Goal: Task Accomplishment & Management: Manage account settings

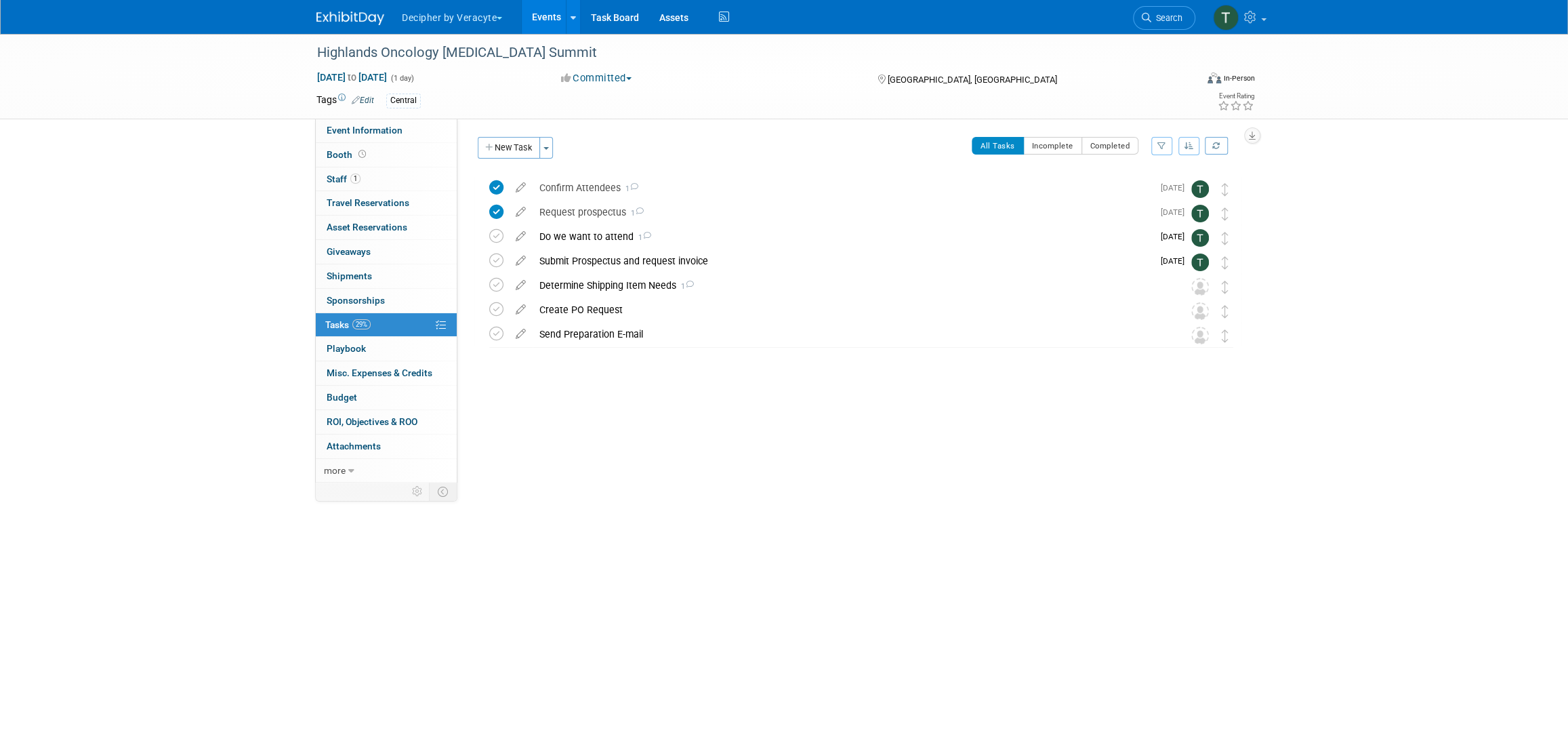
click at [542, 20] on link "Events" at bounding box center [546, 16] width 49 height 34
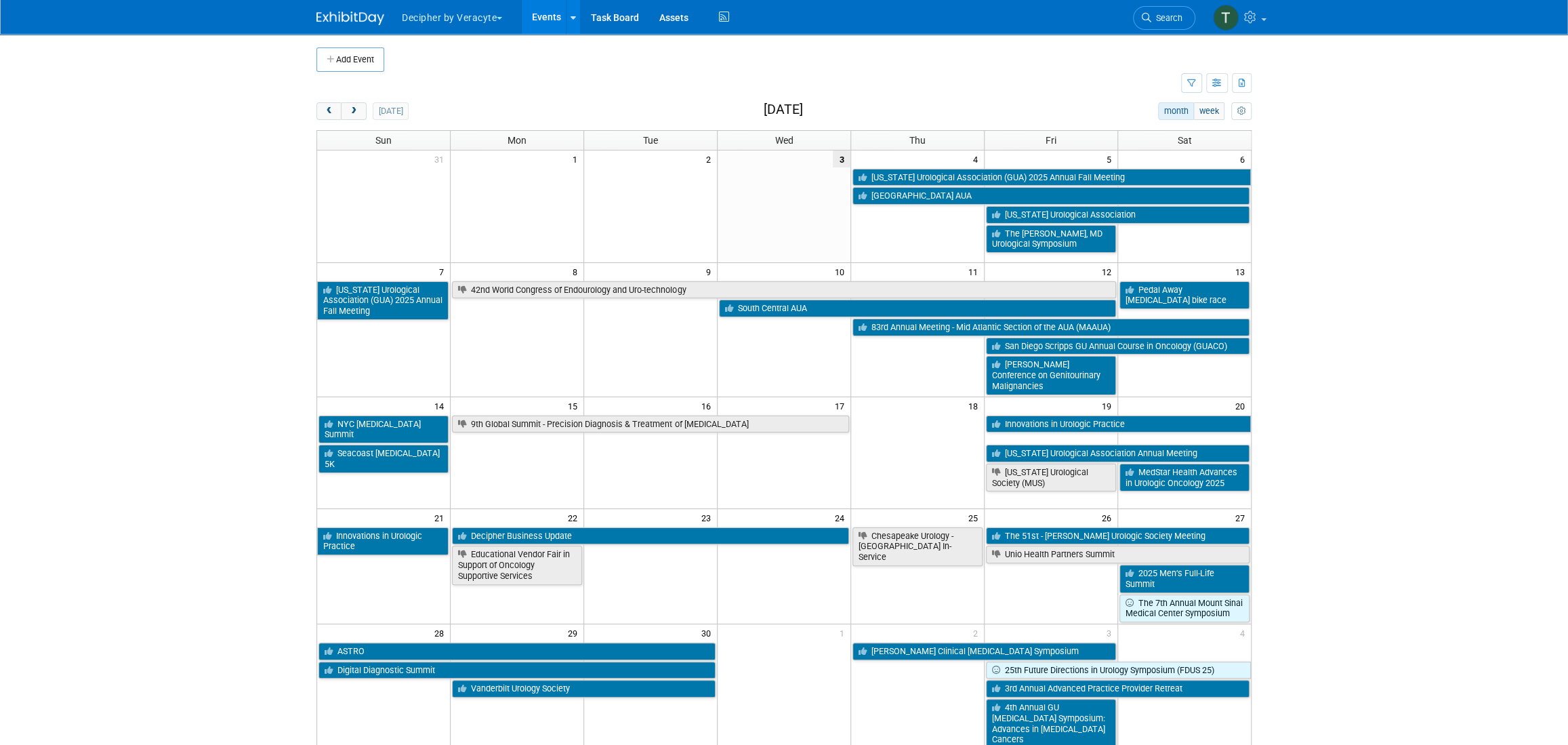
click at [340, 93] on td at bounding box center [749, 83] width 865 height 24
click at [355, 114] on span "next" at bounding box center [353, 111] width 11 height 9
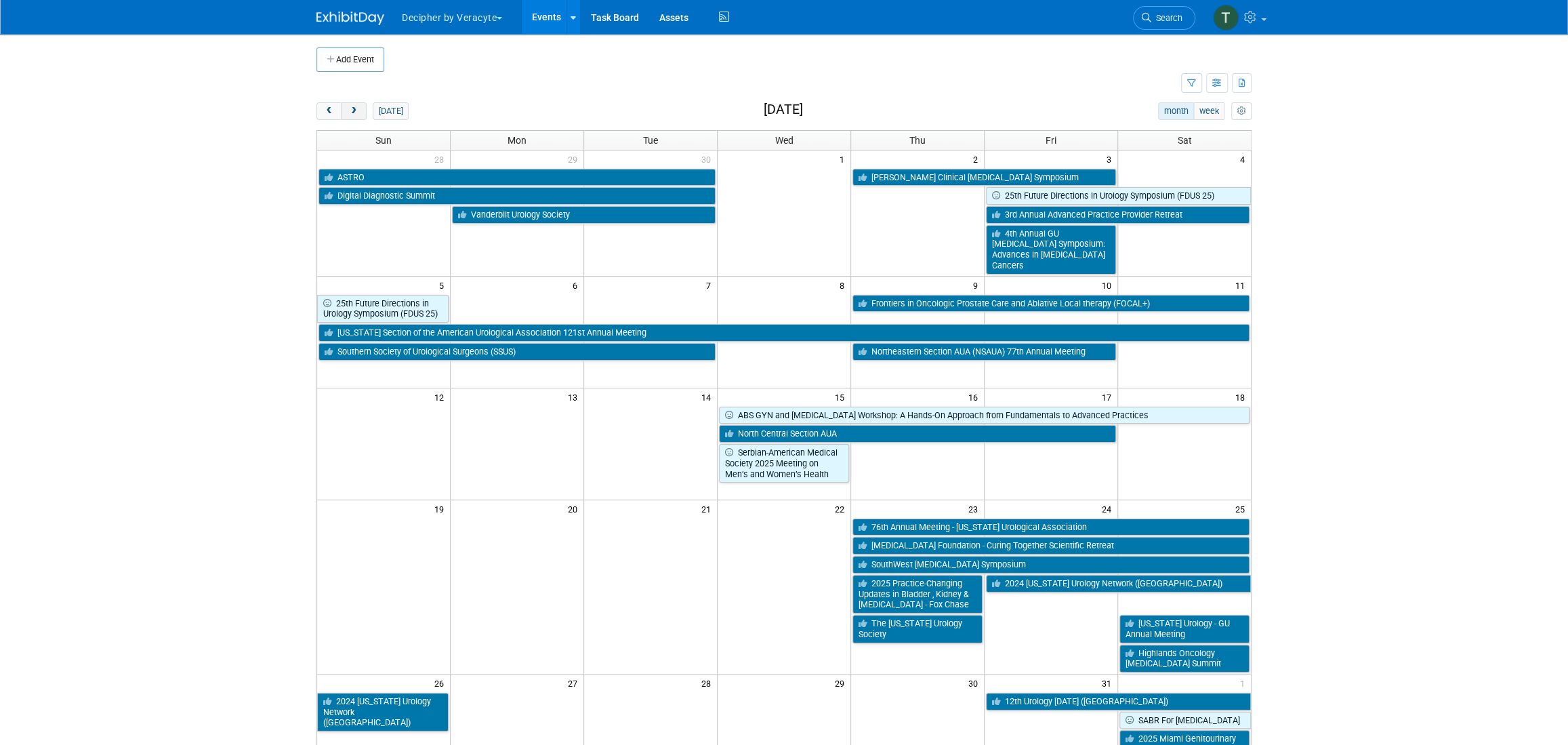
click at [341, 102] on button "next" at bounding box center [353, 111] width 25 height 17
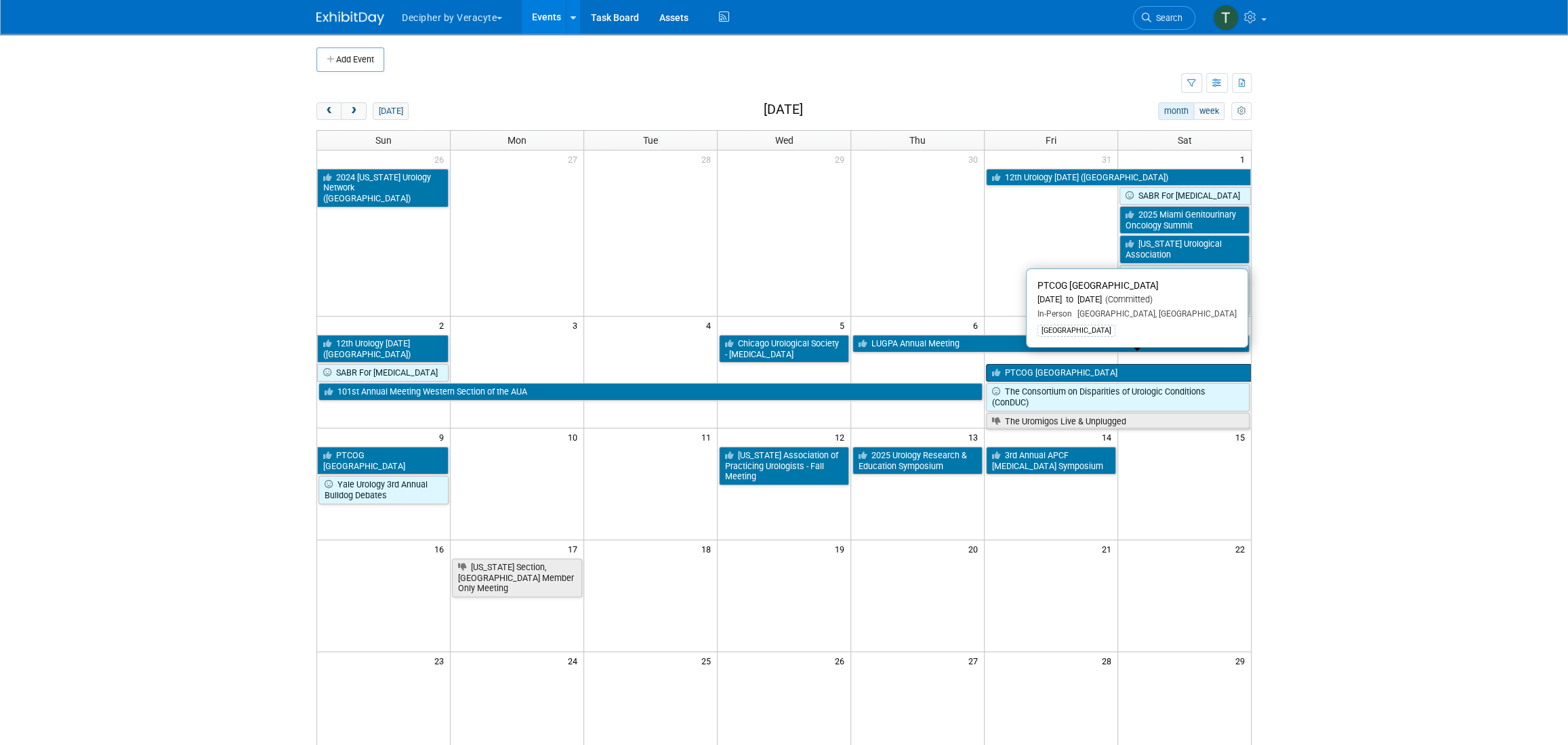
click at [1059, 364] on link "PTCOG North America" at bounding box center [1117, 372] width 264 height 17
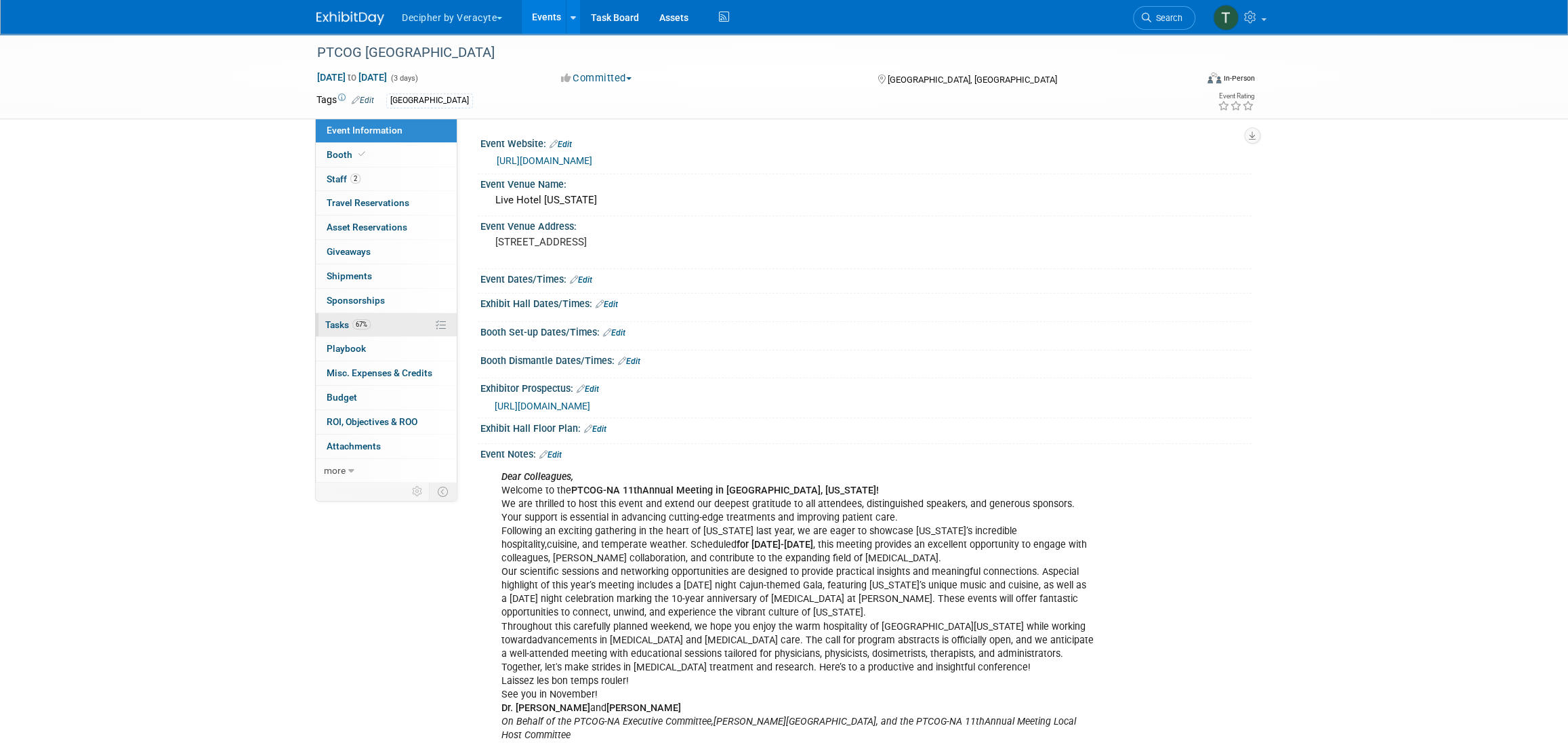
click at [360, 319] on span "67%" at bounding box center [361, 324] width 18 height 11
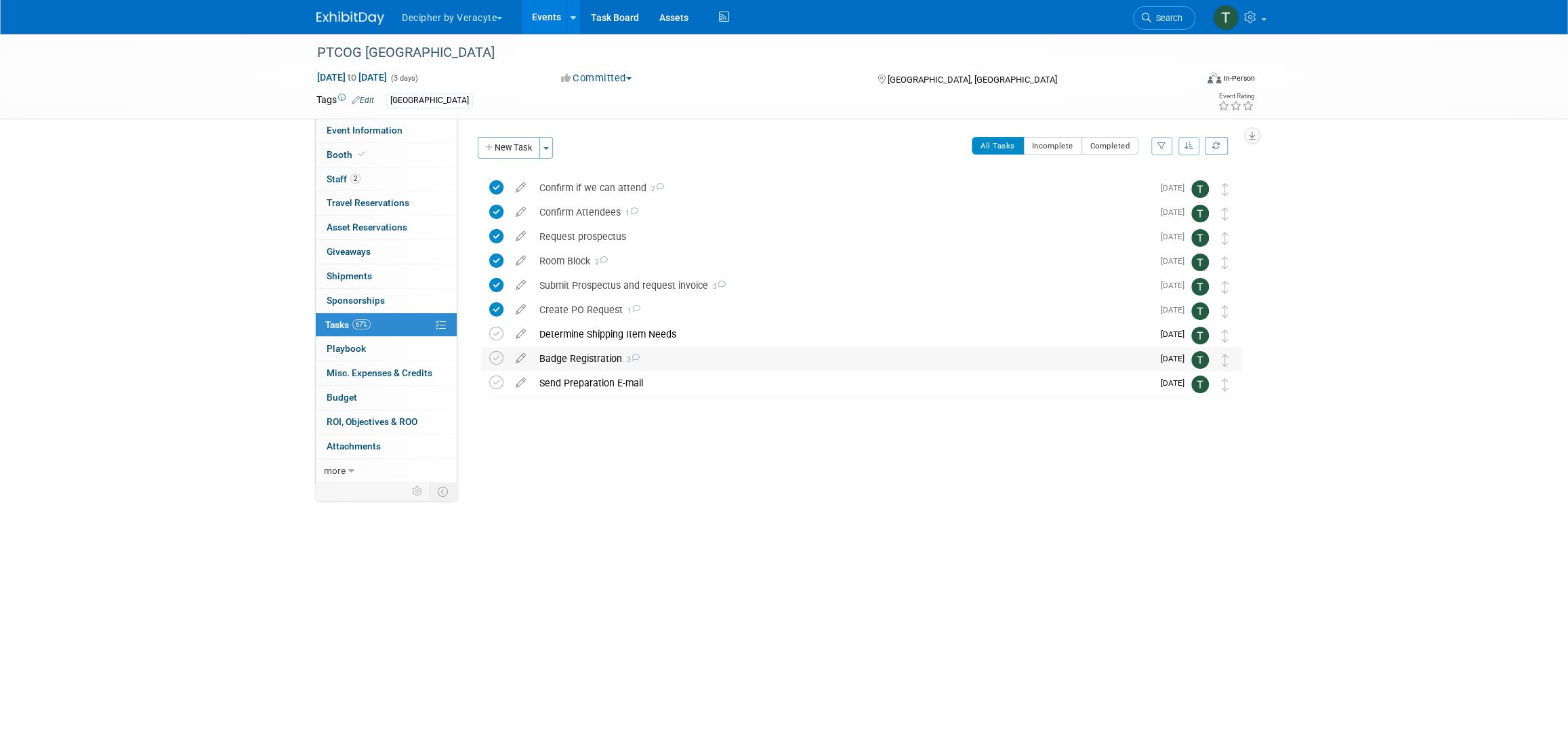
click at [585, 365] on div "Badge Registration 3" at bounding box center [842, 358] width 619 height 23
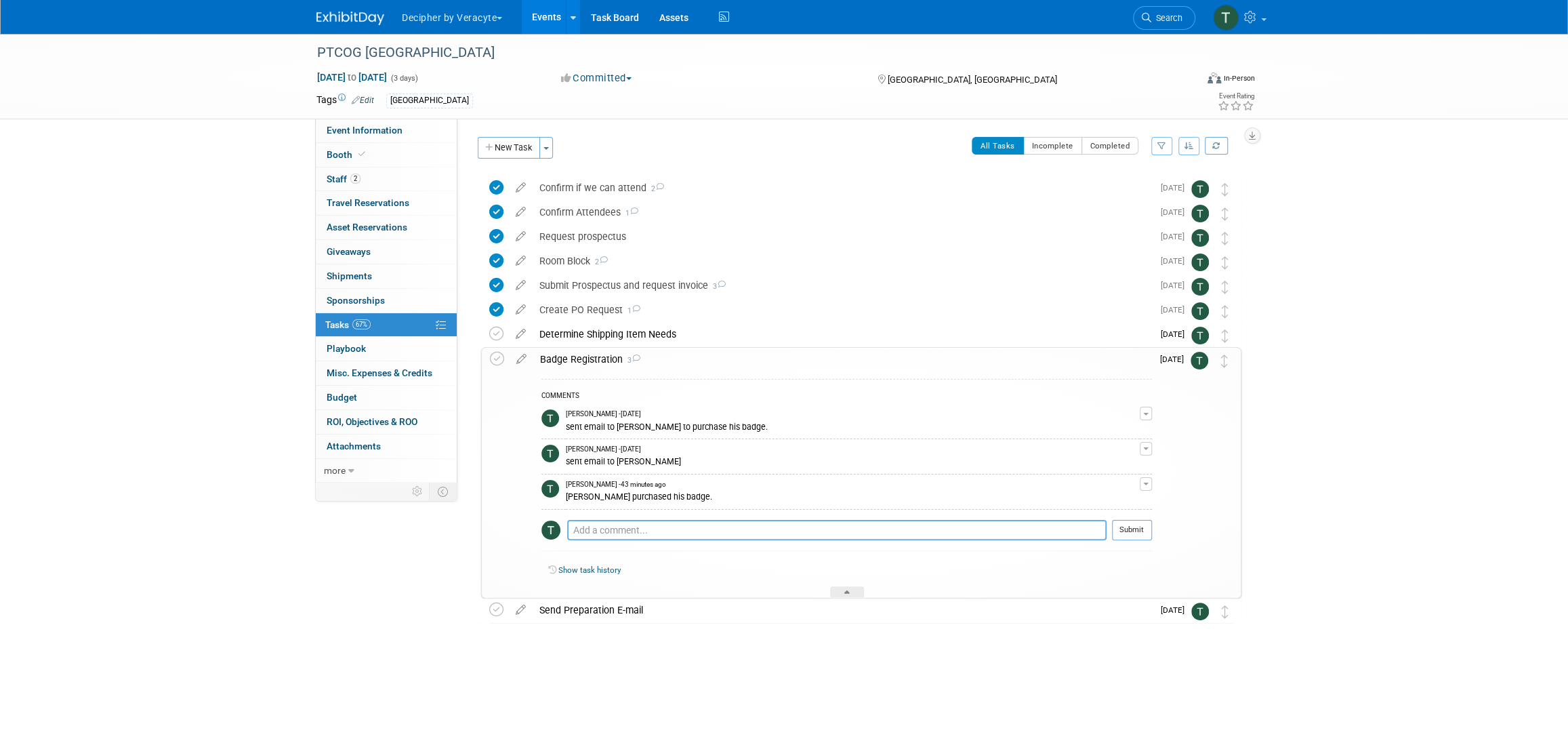
click at [623, 526] on textarea at bounding box center [837, 529] width 539 height 20
type textarea "Matt purchased his badge."
click at [1135, 521] on button "Submit" at bounding box center [1131, 529] width 40 height 20
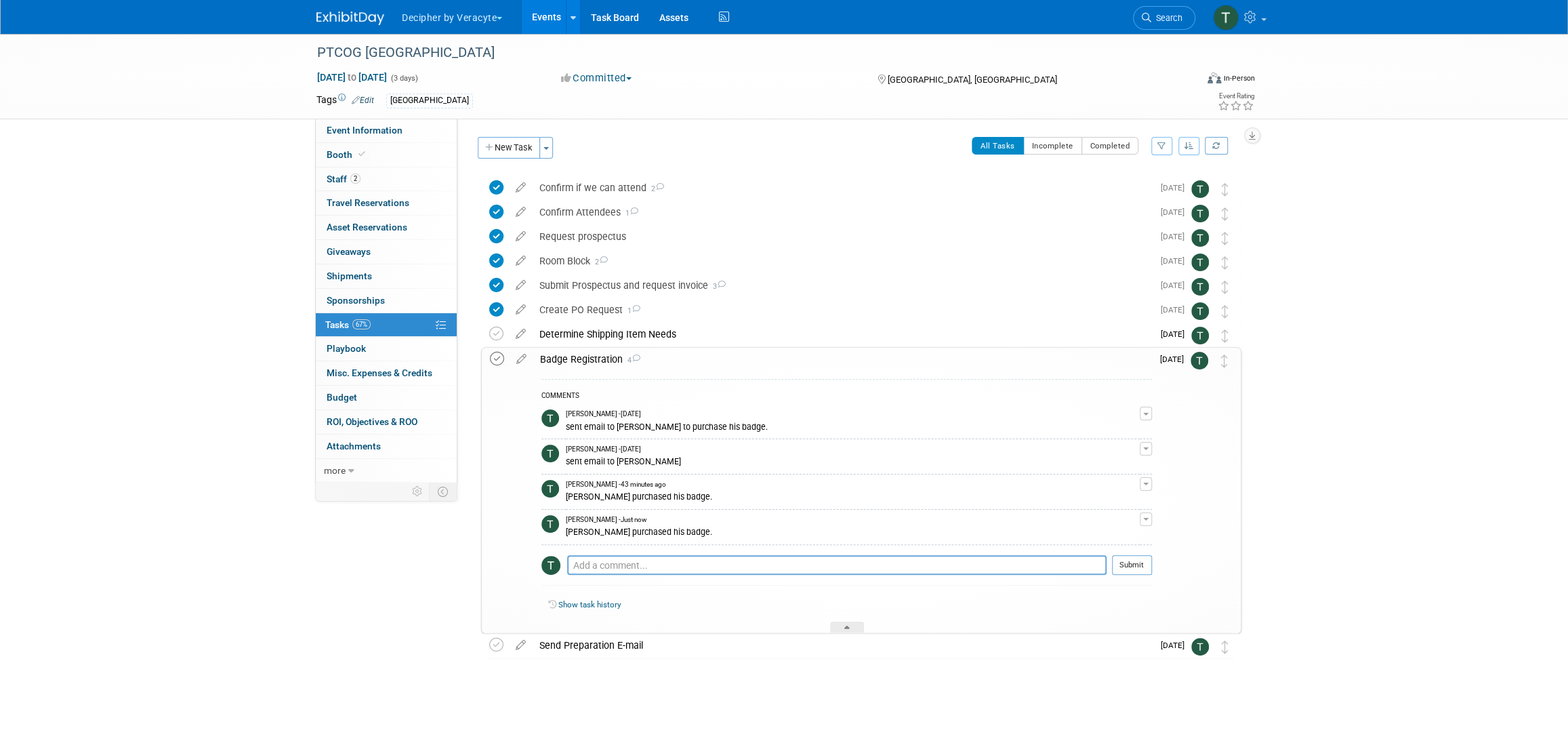
click at [497, 358] on icon at bounding box center [497, 358] width 14 height 14
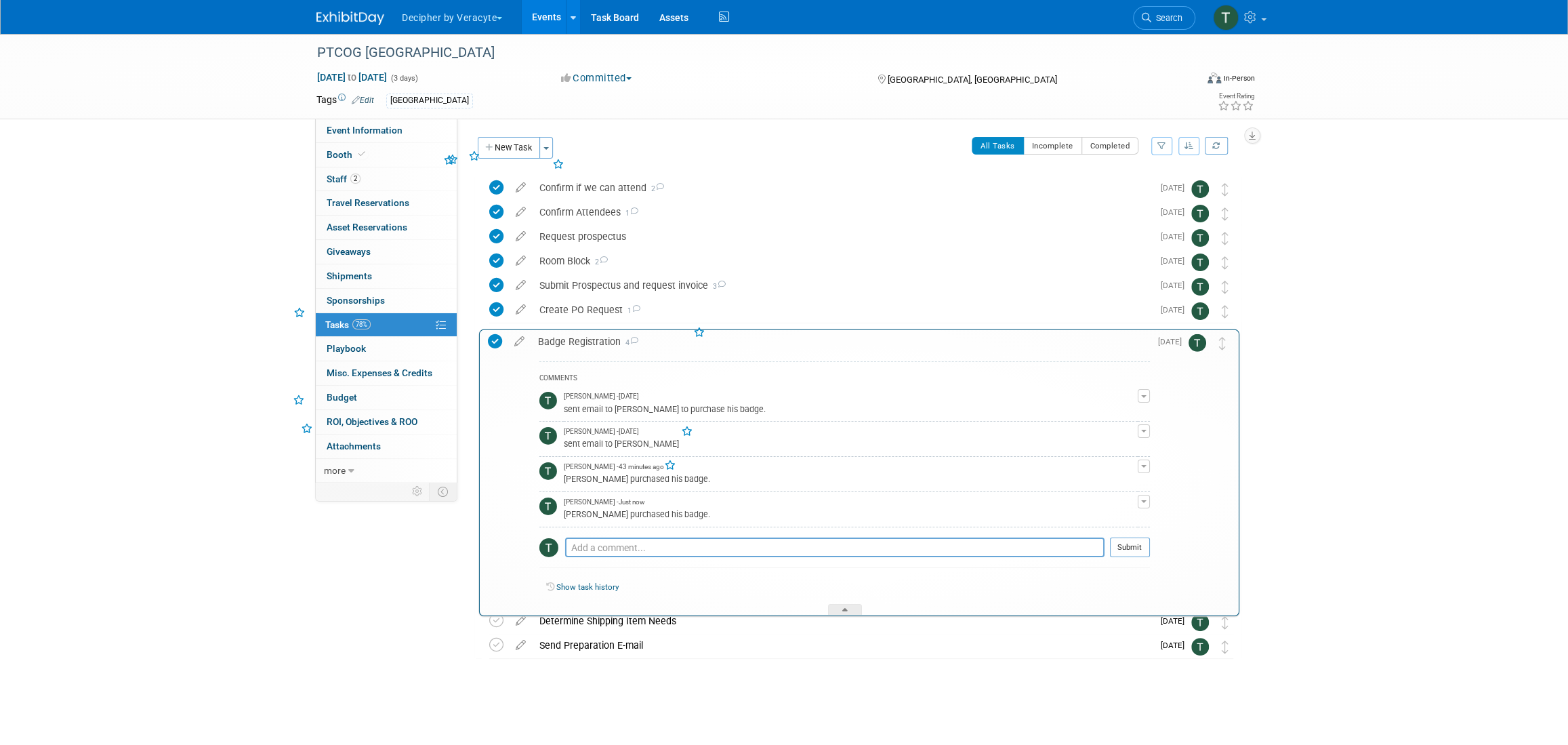
drag, startPoint x: 1227, startPoint y: 353, endPoint x: 1210, endPoint y: 332, distance: 27.0
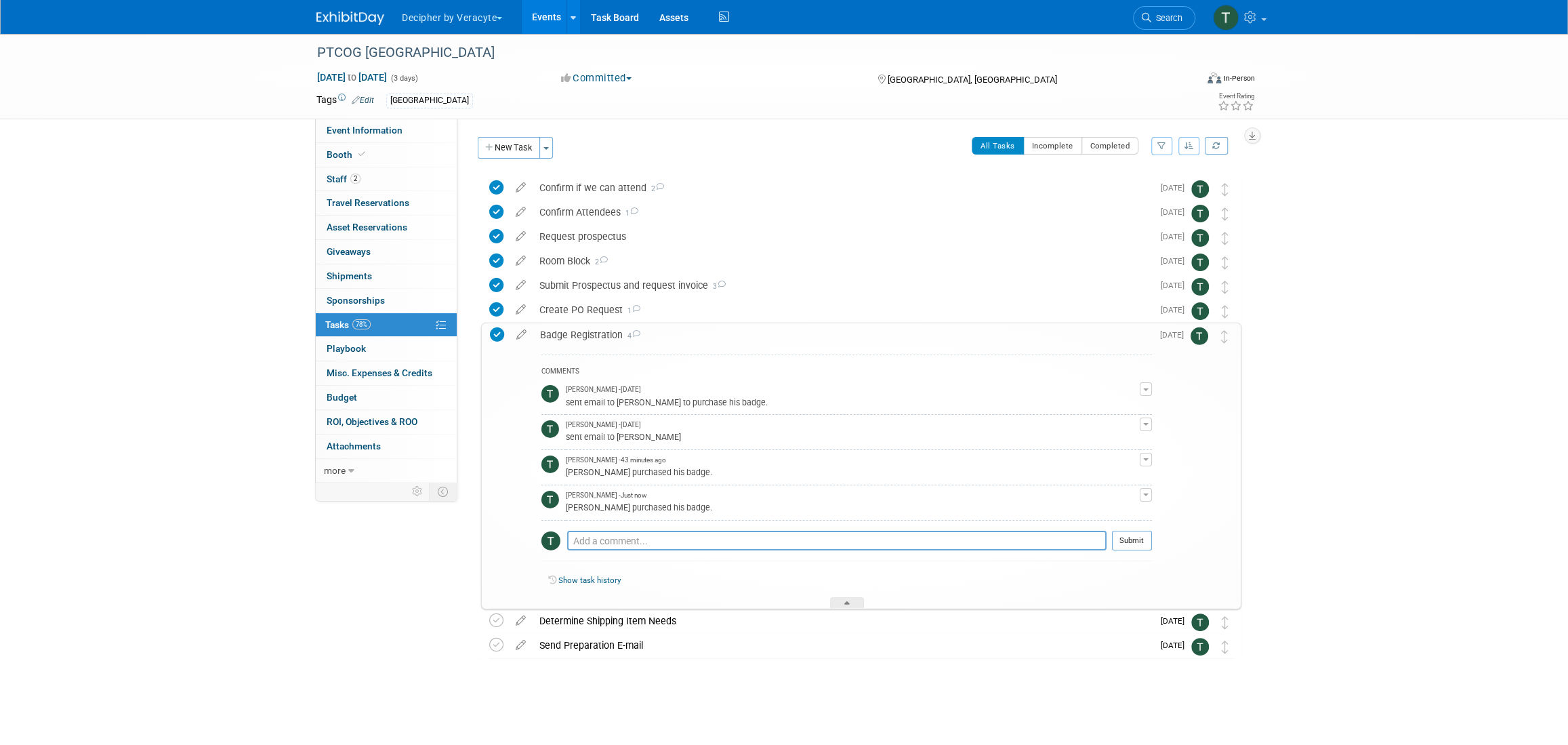
click at [799, 349] on div "COMMENTS Tony Alvarado - 18 days ago sent email to Scott to purchase his badge.…" at bounding box center [842, 478] width 619 height 262
click at [792, 338] on div "Badge Registration 4" at bounding box center [842, 335] width 619 height 23
